Goal: Information Seeking & Learning: Learn about a topic

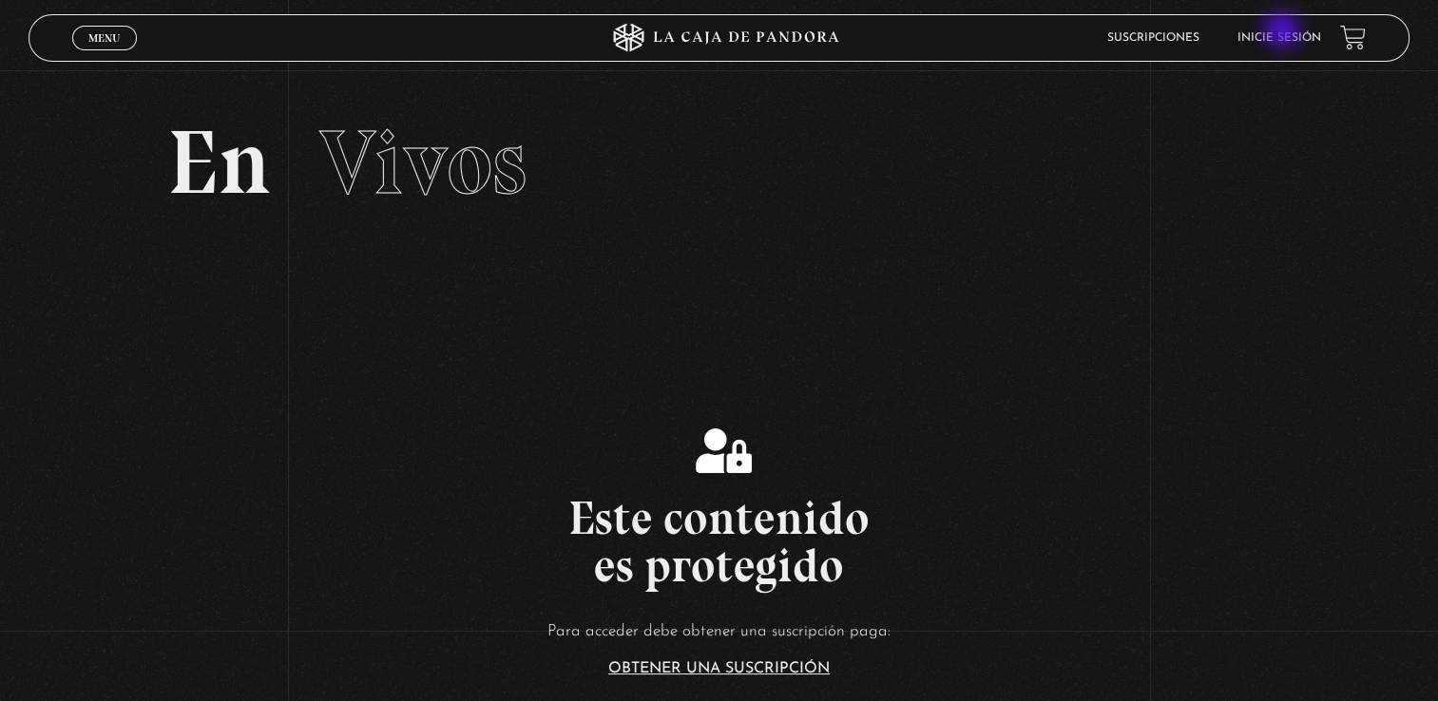
click at [1284, 32] on link "Inicie sesión" at bounding box center [1279, 37] width 84 height 11
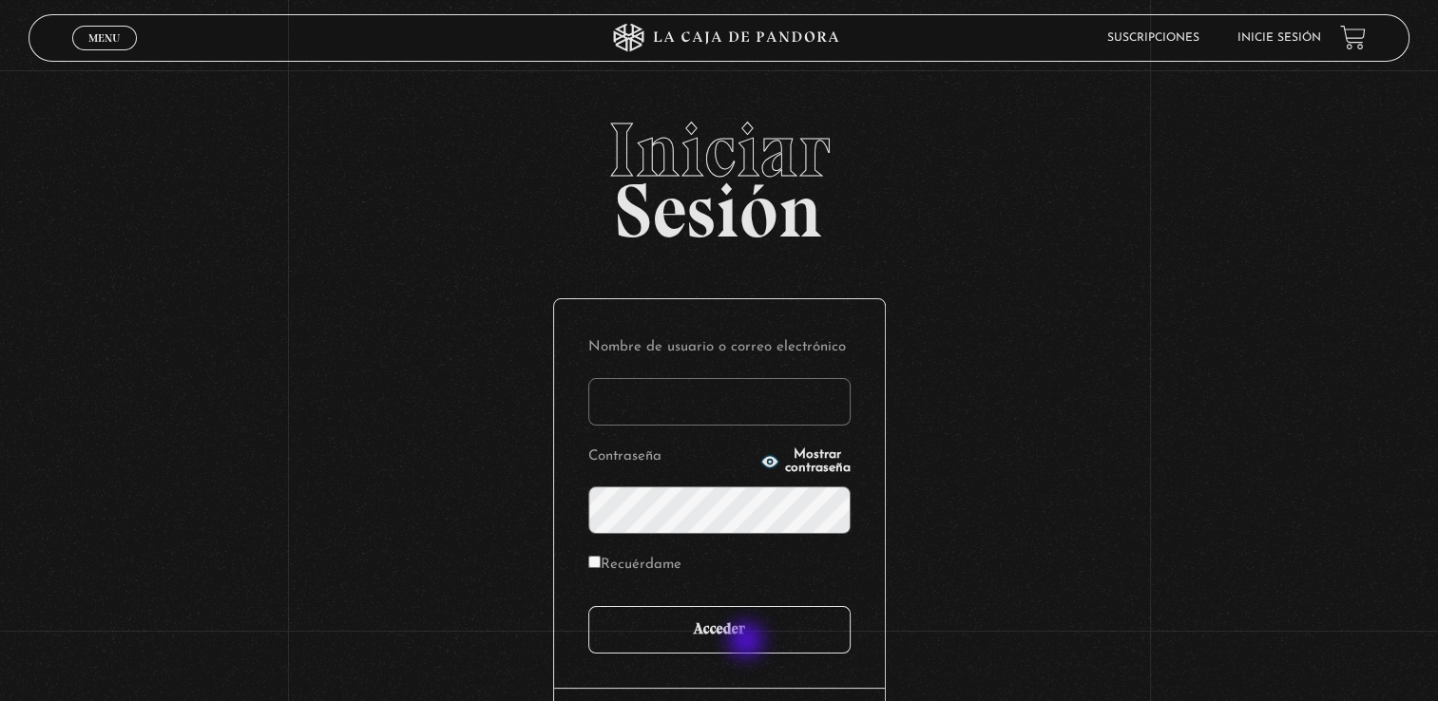
type input "[EMAIL_ADDRESS][DOMAIN_NAME]"
click at [748, 642] on input "Acceder" at bounding box center [719, 630] width 262 height 48
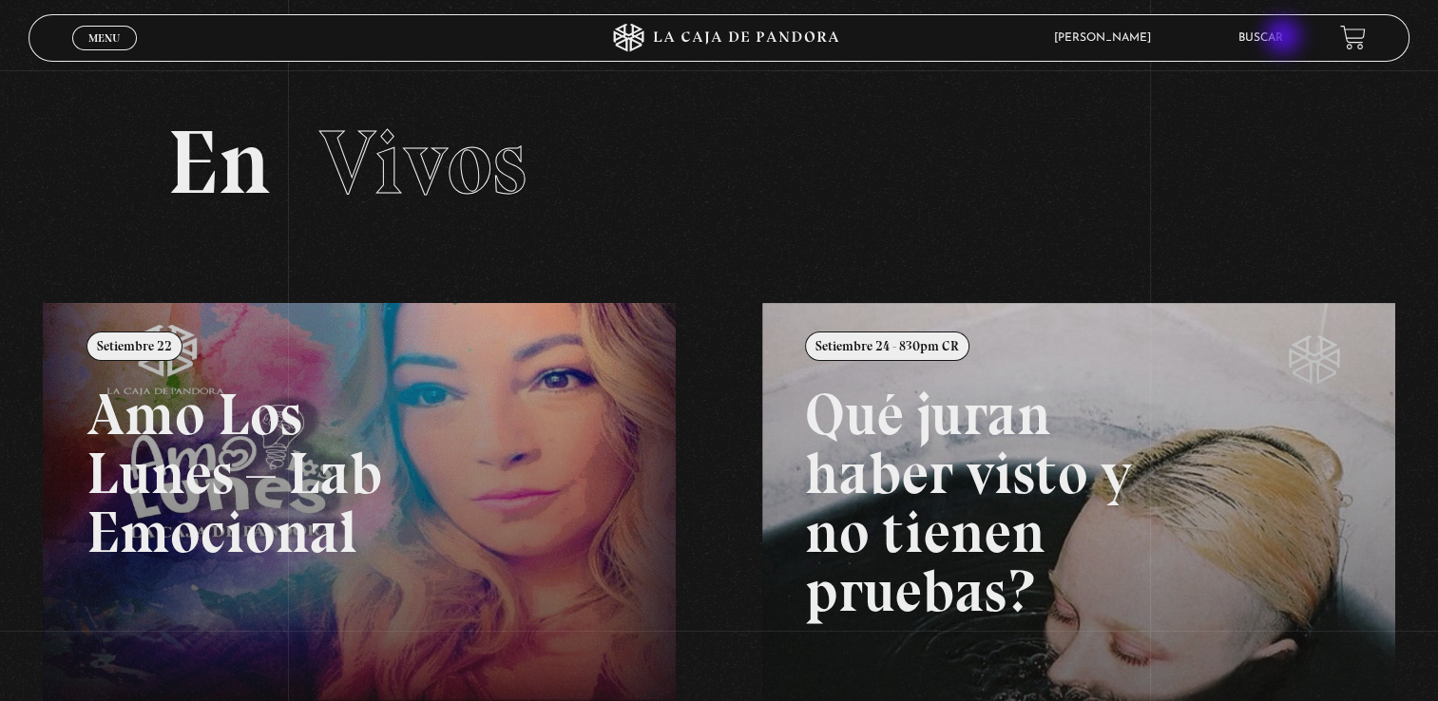
click at [1283, 38] on link "Buscar" at bounding box center [1260, 37] width 45 height 11
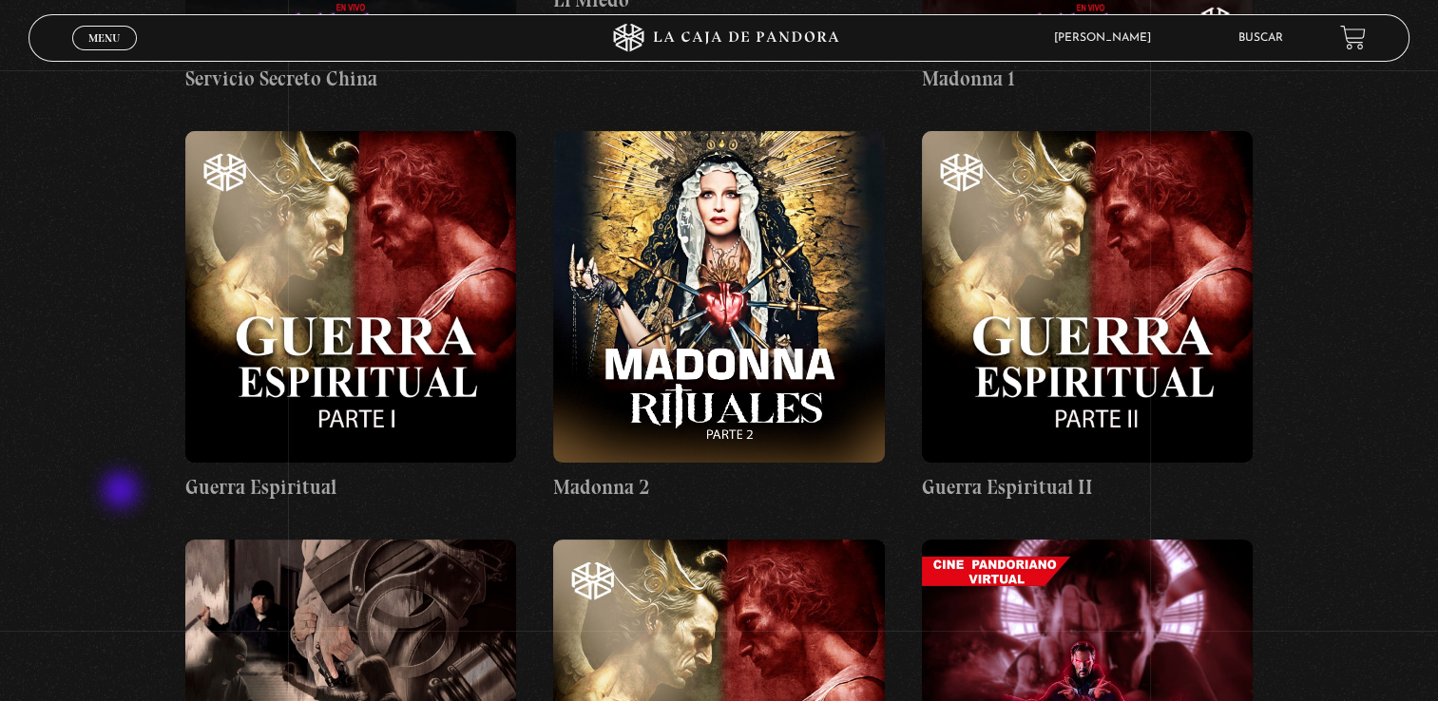
scroll to position [29140, 0]
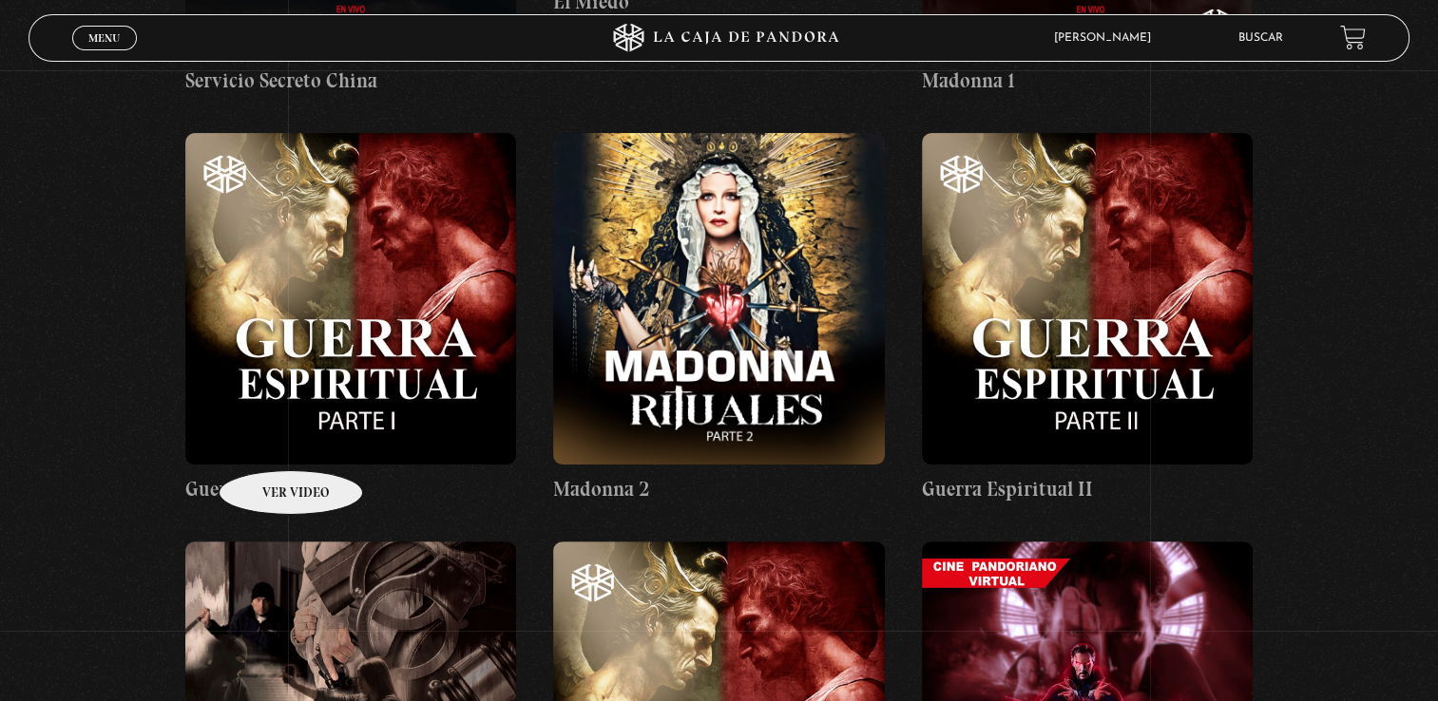
click at [266, 442] on figure at bounding box center [351, 299] width 332 height 332
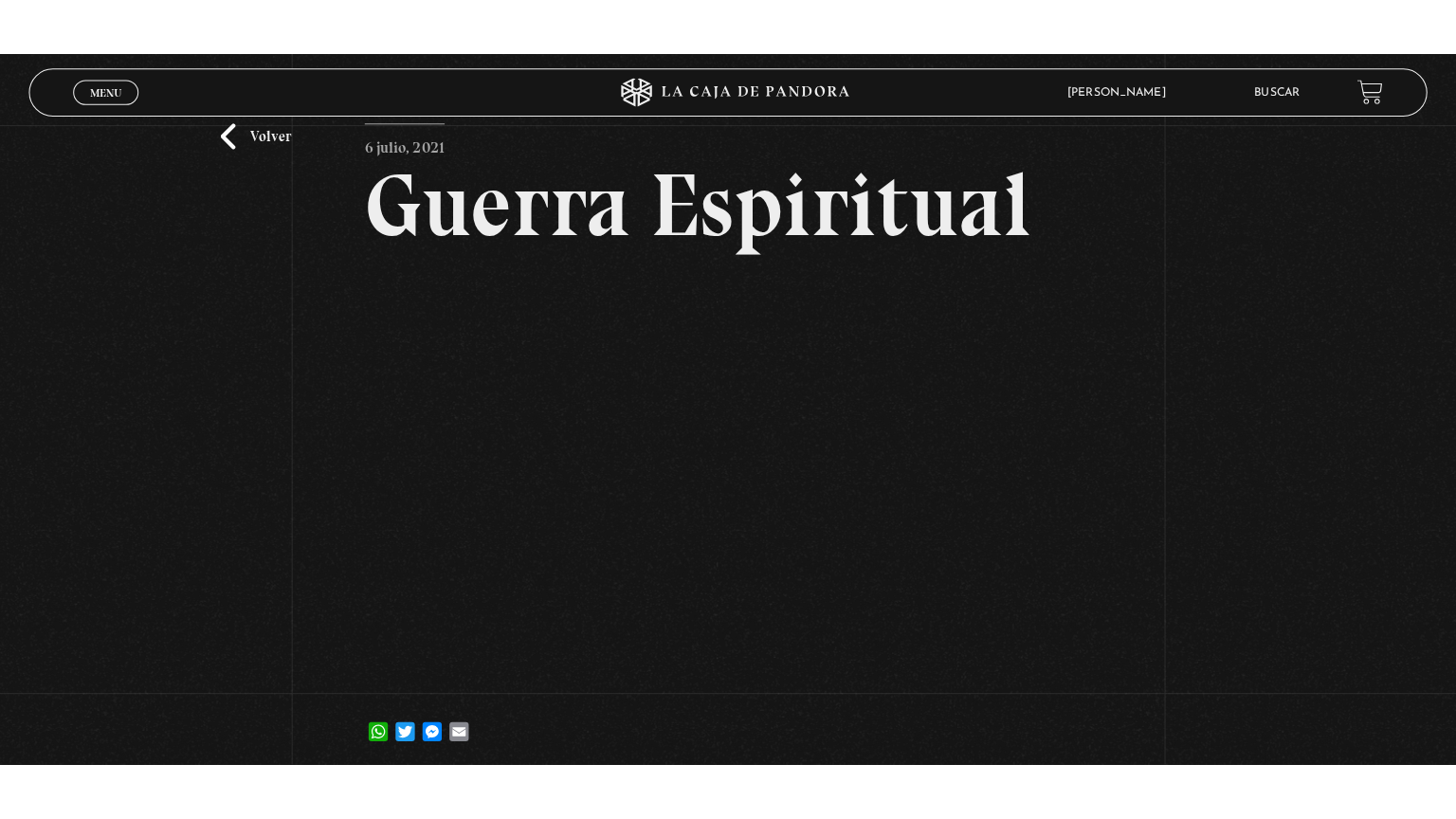
scroll to position [76, 0]
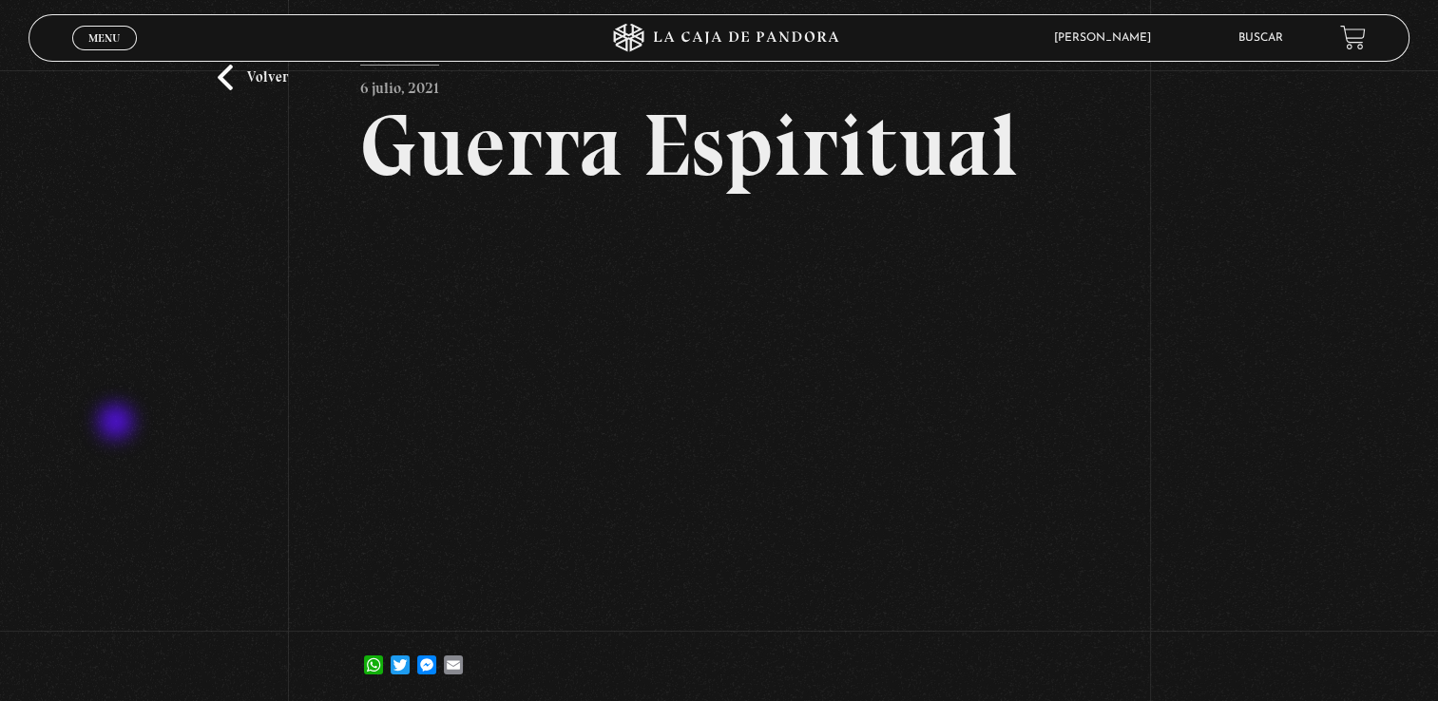
click at [118, 424] on div "Volver 6 julio, 2021 Guerra Espiritual WhatsApp Twitter Messenger Email" at bounding box center [719, 351] width 1438 height 715
